Goal: Task Accomplishment & Management: Use online tool/utility

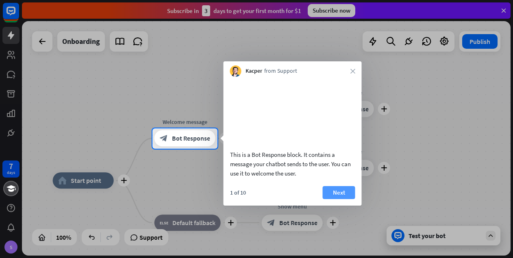
click at [332, 199] on button "Next" at bounding box center [339, 192] width 33 height 13
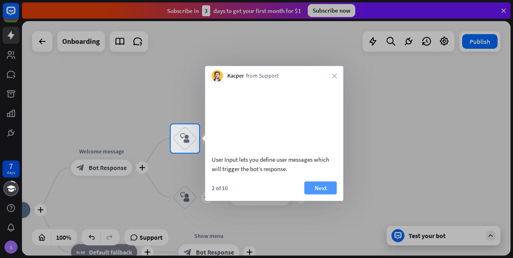
click at [319, 194] on button "Next" at bounding box center [320, 187] width 33 height 13
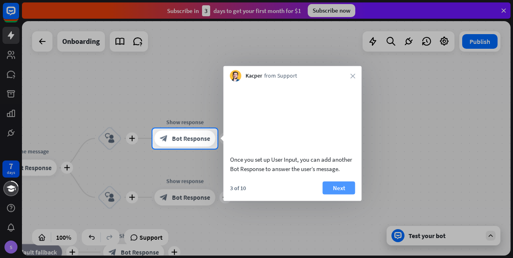
click at [325, 194] on button "Next" at bounding box center [339, 187] width 33 height 13
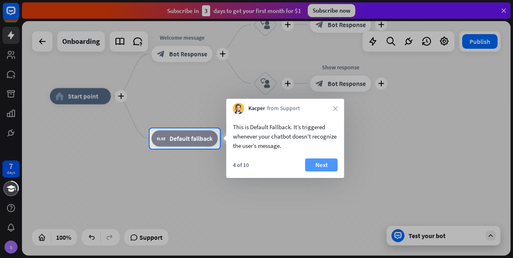
click at [322, 163] on button "Next" at bounding box center [321, 165] width 33 height 13
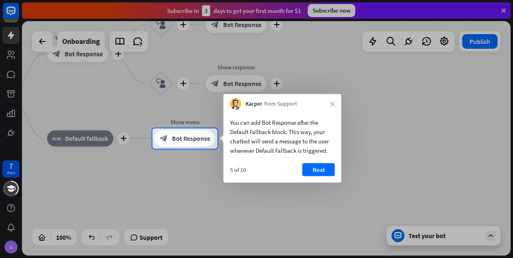
click at [322, 163] on button "Next" at bounding box center [318, 169] width 33 height 13
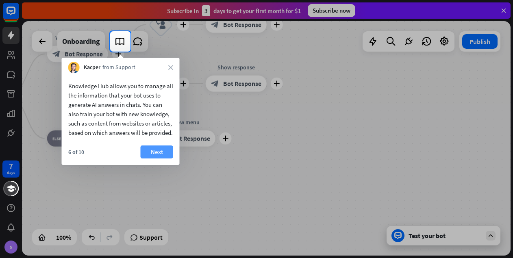
click at [153, 158] on button "Next" at bounding box center [157, 152] width 33 height 13
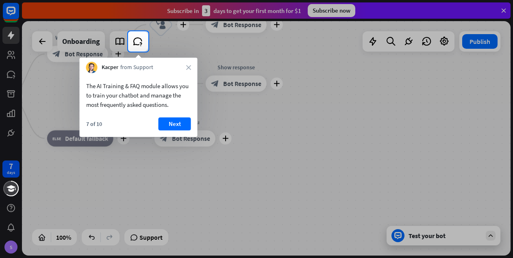
click at [184, 132] on div "7 of 10 Next" at bounding box center [139, 127] width 118 height 20
click at [182, 126] on button "Next" at bounding box center [175, 123] width 33 height 13
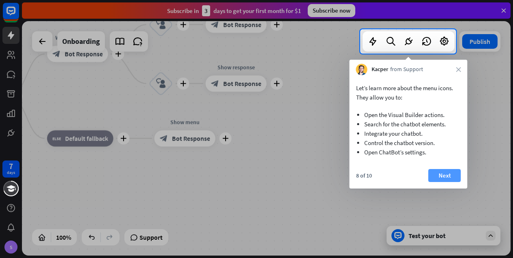
click at [446, 173] on button "Next" at bounding box center [444, 175] width 33 height 13
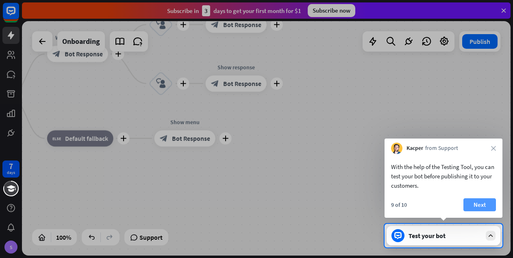
click at [484, 202] on button "Next" at bounding box center [479, 204] width 33 height 13
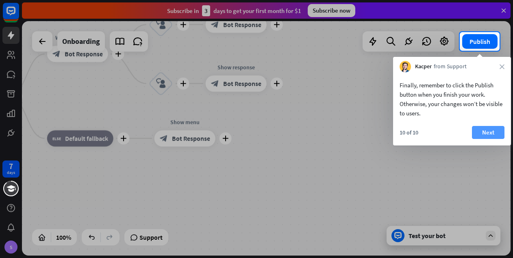
click at [490, 135] on button "Next" at bounding box center [488, 132] width 33 height 13
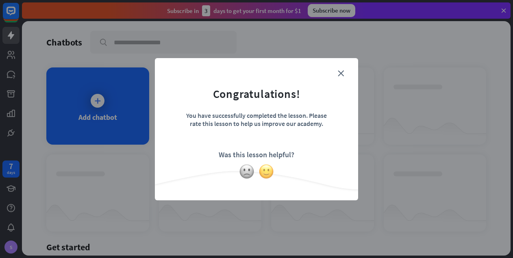
click at [266, 174] on img at bounding box center [266, 171] width 15 height 15
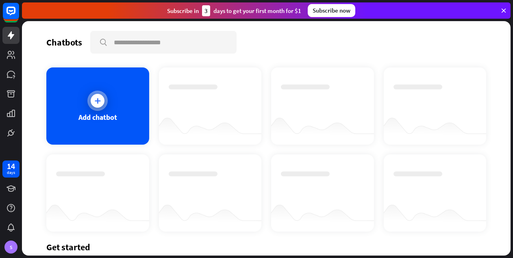
click at [119, 101] on div "Add chatbot" at bounding box center [97, 105] width 103 height 77
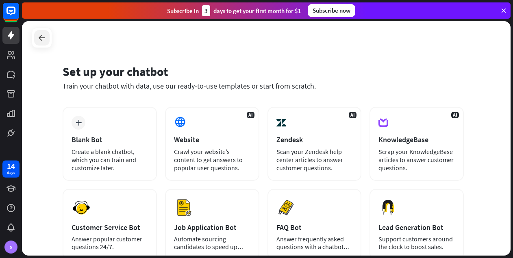
click at [42, 34] on icon at bounding box center [42, 38] width 10 height 10
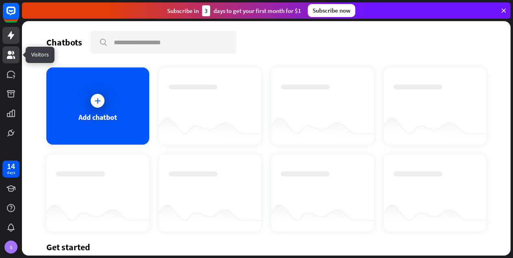
click at [10, 58] on icon at bounding box center [11, 55] width 8 height 8
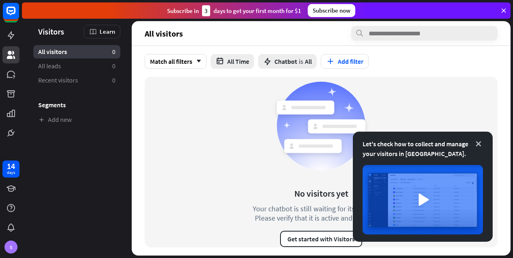
click at [481, 140] on icon at bounding box center [478, 144] width 8 height 8
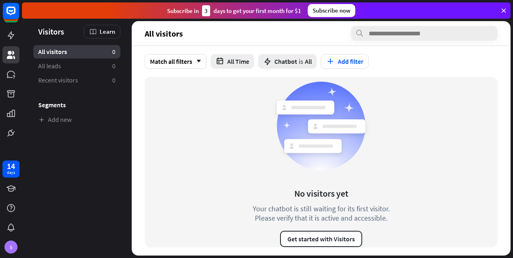
click at [12, 84] on div at bounding box center [11, 70] width 22 height 141
click at [12, 98] on icon at bounding box center [11, 94] width 10 height 10
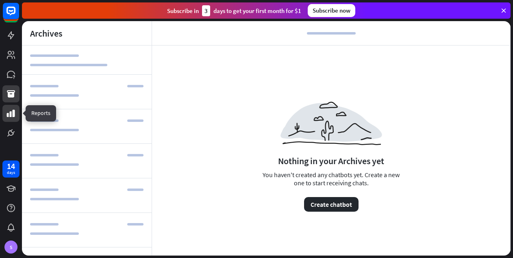
click at [12, 111] on icon at bounding box center [11, 114] width 10 height 10
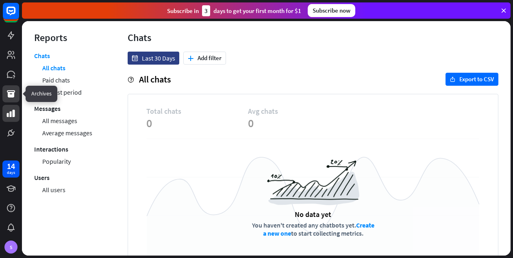
click at [11, 94] on icon at bounding box center [11, 93] width 8 height 7
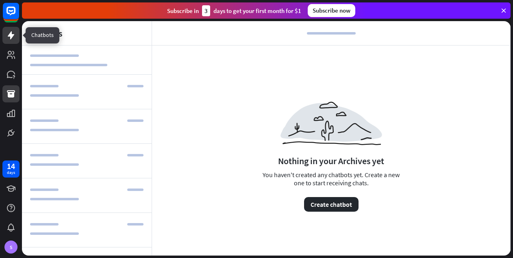
click at [9, 36] on icon at bounding box center [11, 35] width 7 height 8
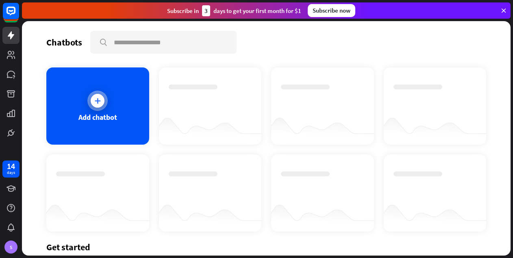
click at [111, 115] on div "Add chatbot" at bounding box center [97, 117] width 39 height 9
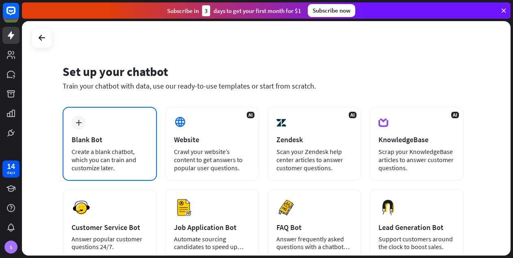
click at [106, 121] on div "plus Blank Bot Create a blank chatbot, which you can train and customize later." at bounding box center [110, 144] width 94 height 74
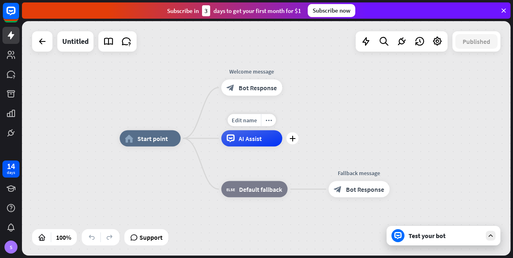
click at [248, 139] on span "AI Assist" at bounding box center [250, 139] width 23 height 8
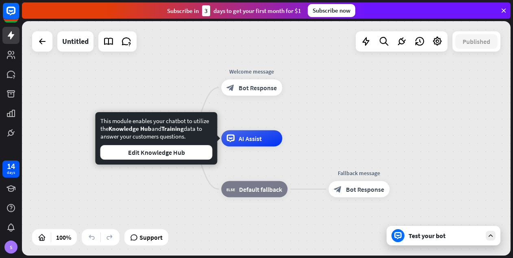
click at [321, 128] on div "home_2 Start point Welcome message block_bot_response Bot Response Edit name mo…" at bounding box center [266, 138] width 489 height 235
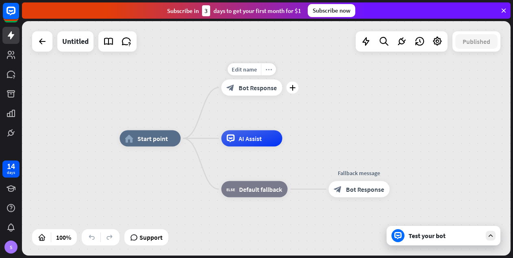
click at [268, 69] on icon "more_horiz" at bounding box center [268, 69] width 7 height 6
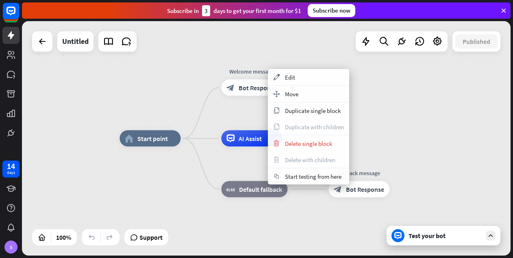
click at [250, 96] on div "plus Welcome message block_bot_response Bot Response" at bounding box center [251, 88] width 61 height 16
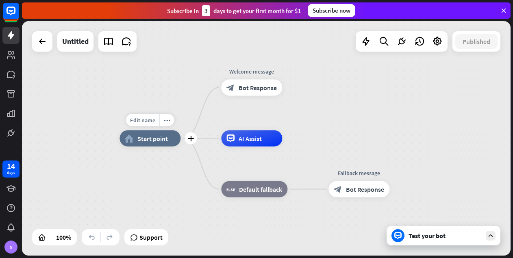
click at [157, 137] on span "Start point" at bounding box center [152, 139] width 30 height 8
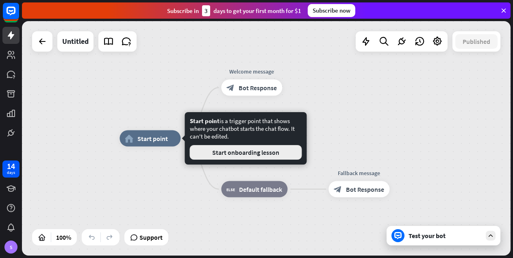
click at [235, 146] on button "Start onboarding lesson" at bounding box center [246, 152] width 112 height 15
